Goal: Task Accomplishment & Management: Manage account settings

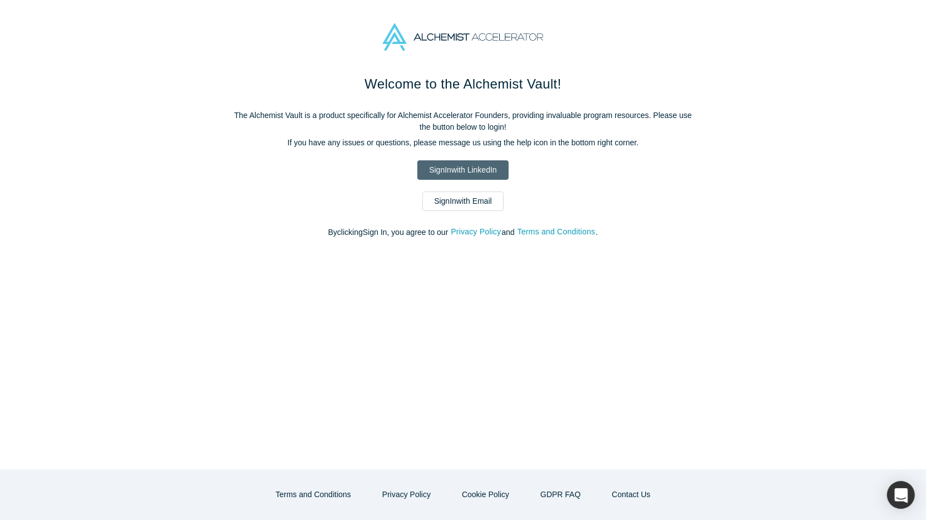
click at [476, 166] on link "Sign In with LinkedIn" at bounding box center [462, 169] width 91 height 19
click at [465, 155] on div "Welcome to the Alchemist Vault! The Alchemist Vault is a product specifically f…" at bounding box center [463, 162] width 468 height 176
click at [467, 164] on link "Sign In with LinkedIn" at bounding box center [462, 169] width 91 height 19
click at [482, 174] on link "Sign In with LinkedIn" at bounding box center [462, 169] width 91 height 19
click at [449, 167] on link "Sign In with LinkedIn" at bounding box center [462, 169] width 91 height 19
